Goal: Find specific page/section: Find specific page/section

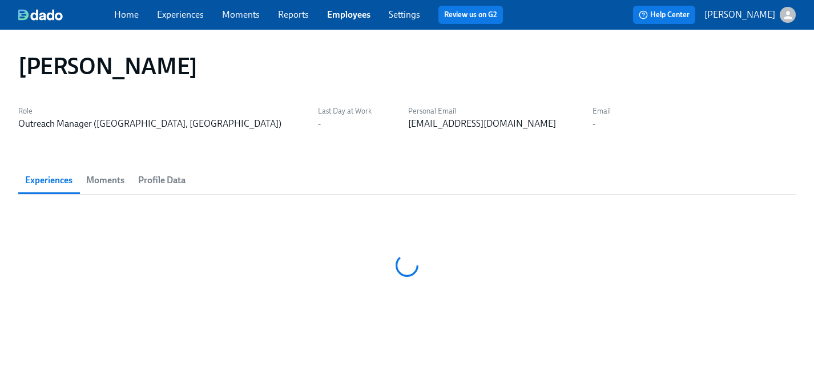
click at [341, 14] on link "Employees" at bounding box center [348, 14] width 43 height 11
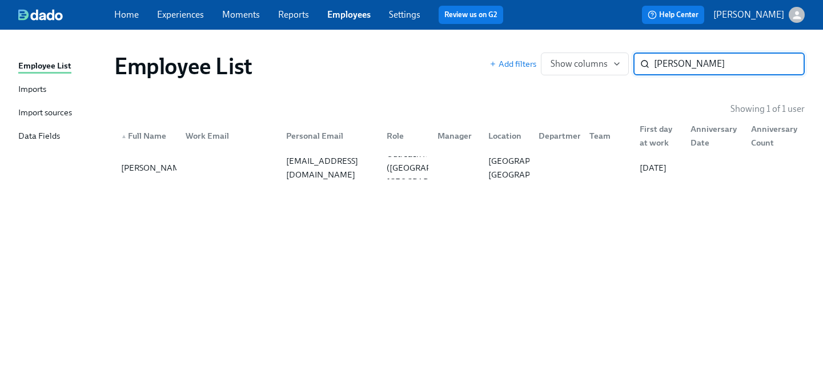
type input "[PERSON_NAME]"
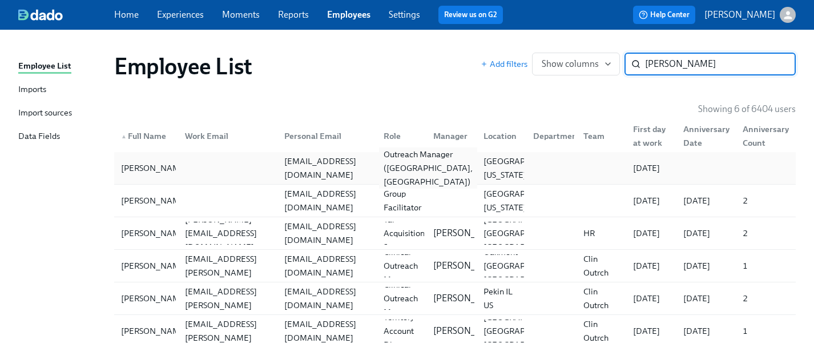
click at [412, 158] on div "Outreach Manager ([GEOGRAPHIC_DATA], [GEOGRAPHIC_DATA])" at bounding box center [428, 167] width 98 height 41
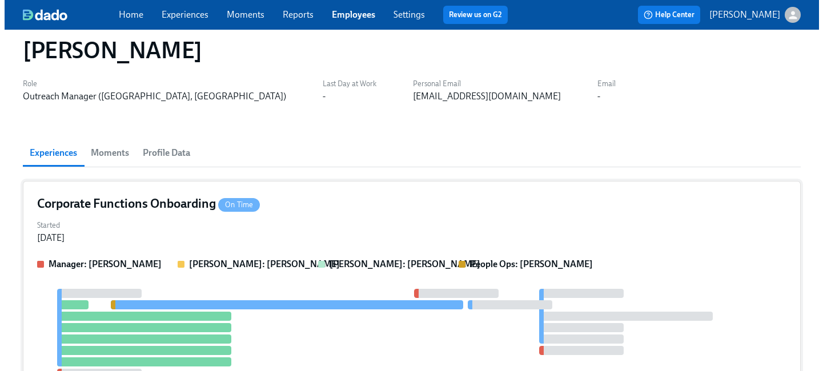
scroll to position [41, 0]
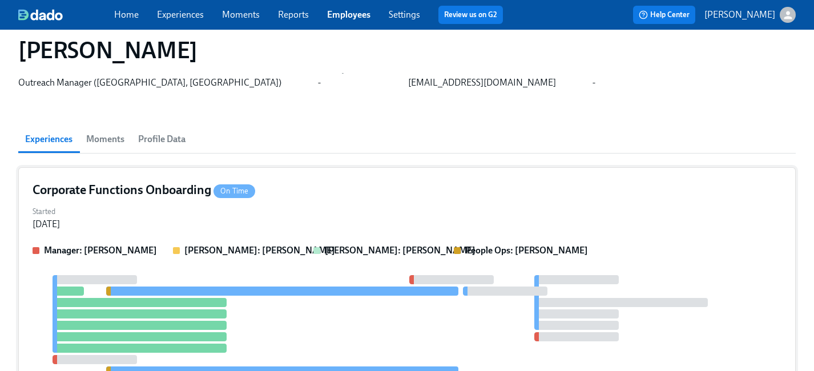
click at [457, 200] on div "Corporate Functions Onboarding On Time Started [DATE] Manager: [PERSON_NAME]: […" at bounding box center [407, 292] width 778 height 251
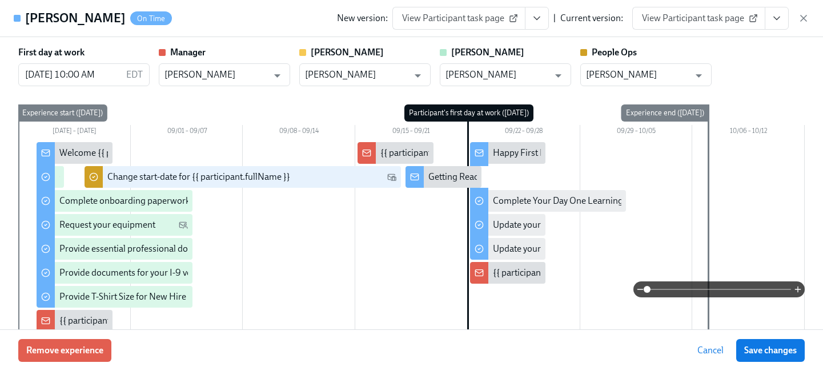
click at [777, 22] on icon "View task page" at bounding box center [776, 18] width 11 height 11
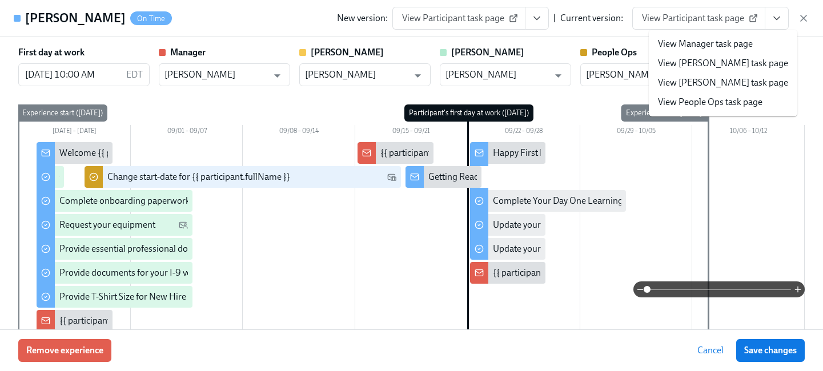
click at [705, 102] on link "View People Ops task page" at bounding box center [710, 102] width 104 height 13
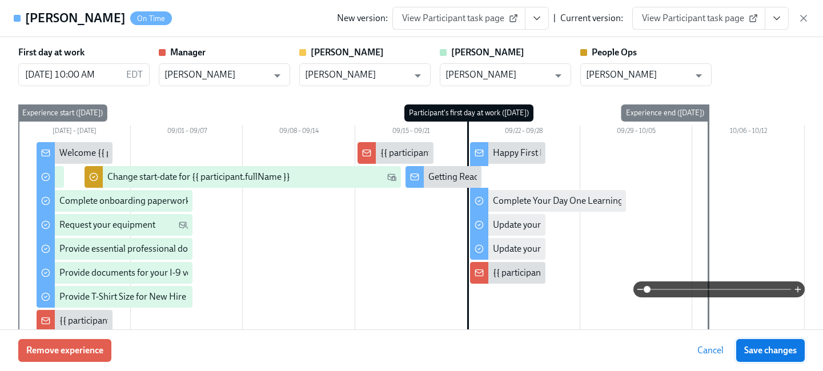
click at [762, 350] on span "Save changes" at bounding box center [770, 350] width 53 height 11
